Goal: Book appointment/travel/reservation

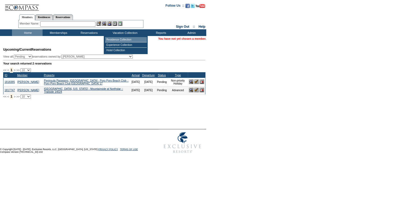
click at [121, 39] on td "Residence Collection" at bounding box center [126, 39] width 42 height 5
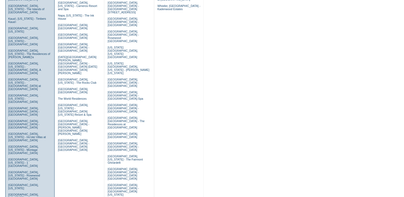
scroll to position [199, 0]
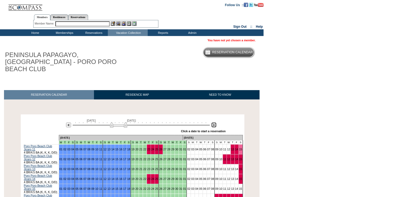
click at [214, 122] on img at bounding box center [213, 124] width 5 height 5
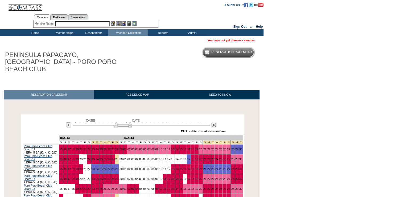
click at [214, 122] on img at bounding box center [213, 124] width 5 height 5
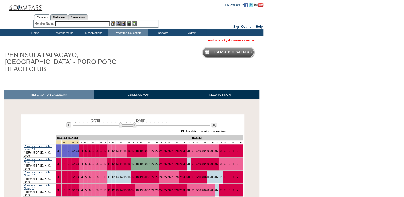
click at [214, 122] on img at bounding box center [213, 124] width 5 height 5
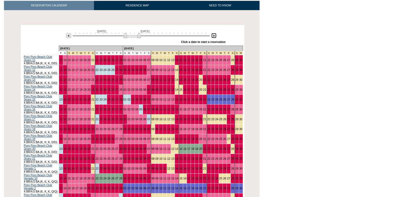
scroll to position [113, 0]
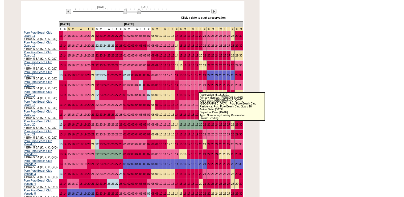
click at [215, 103] on link "24" at bounding box center [216, 104] width 3 height 3
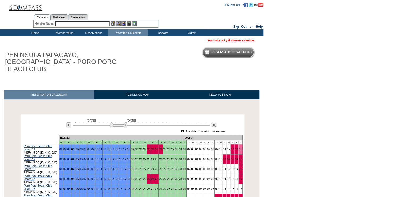
click at [214, 122] on img at bounding box center [213, 124] width 5 height 5
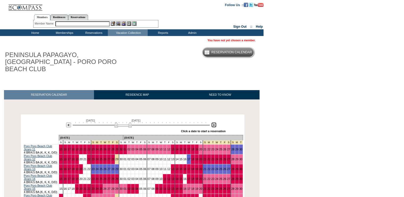
click at [214, 122] on img at bounding box center [213, 124] width 5 height 5
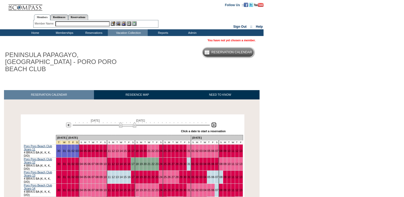
click at [214, 122] on img at bounding box center [213, 124] width 5 height 5
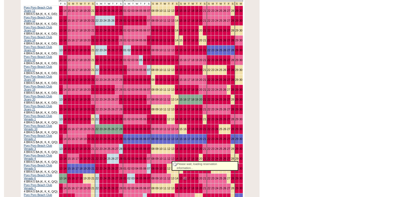
scroll to position [156, 0]
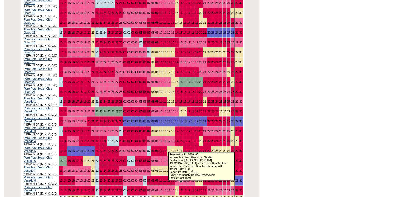
click at [179, 179] on link "15" at bounding box center [180, 180] width 3 height 3
